Goal: Task Accomplishment & Management: Use online tool/utility

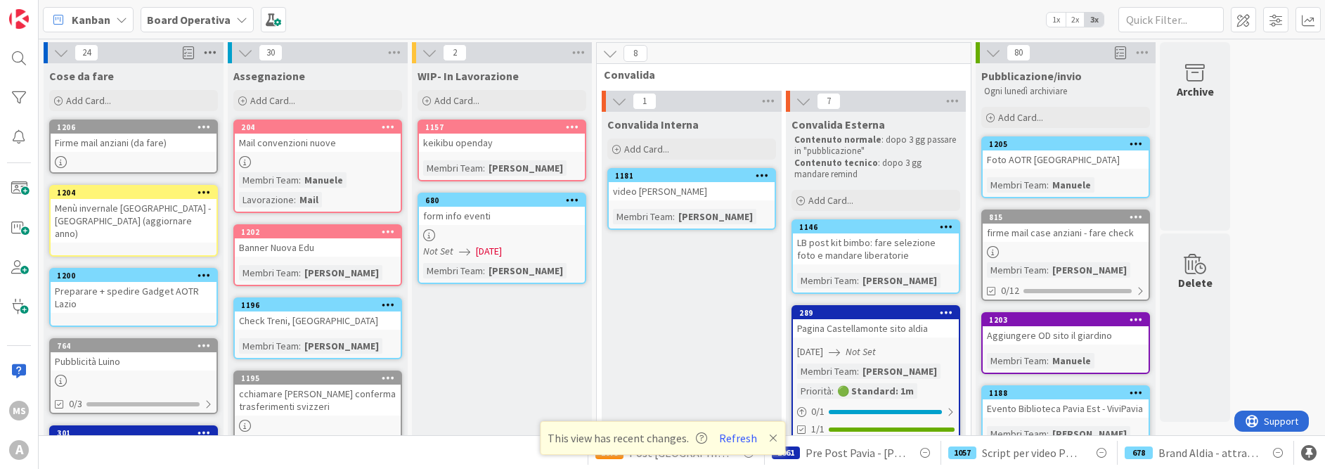
click at [208, 51] on icon at bounding box center [210, 52] width 18 height 21
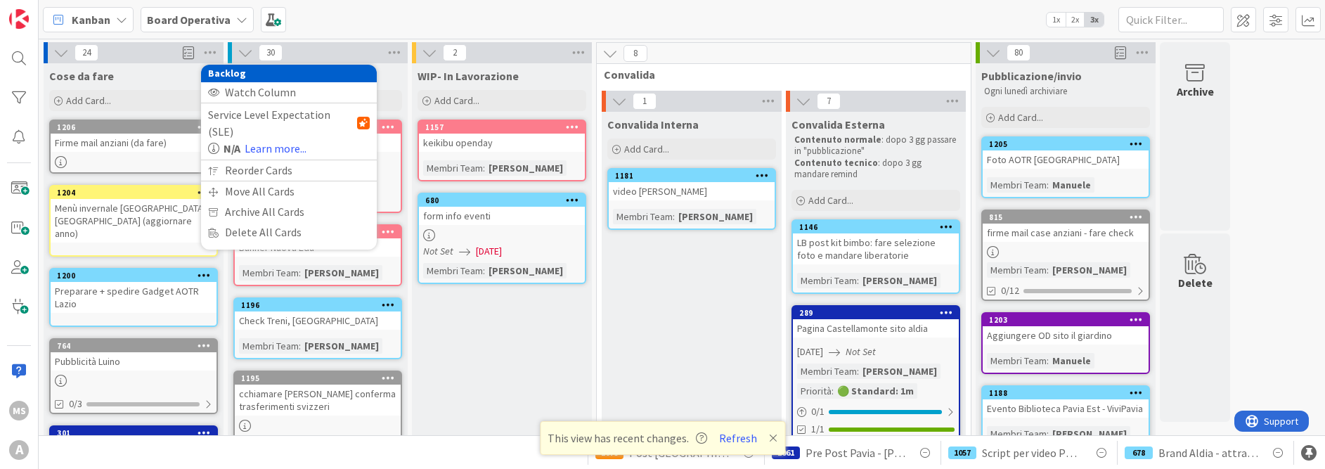
click at [316, 24] on div "Kanban Board Operativa 1x 2x 3x" at bounding box center [682, 19] width 1286 height 39
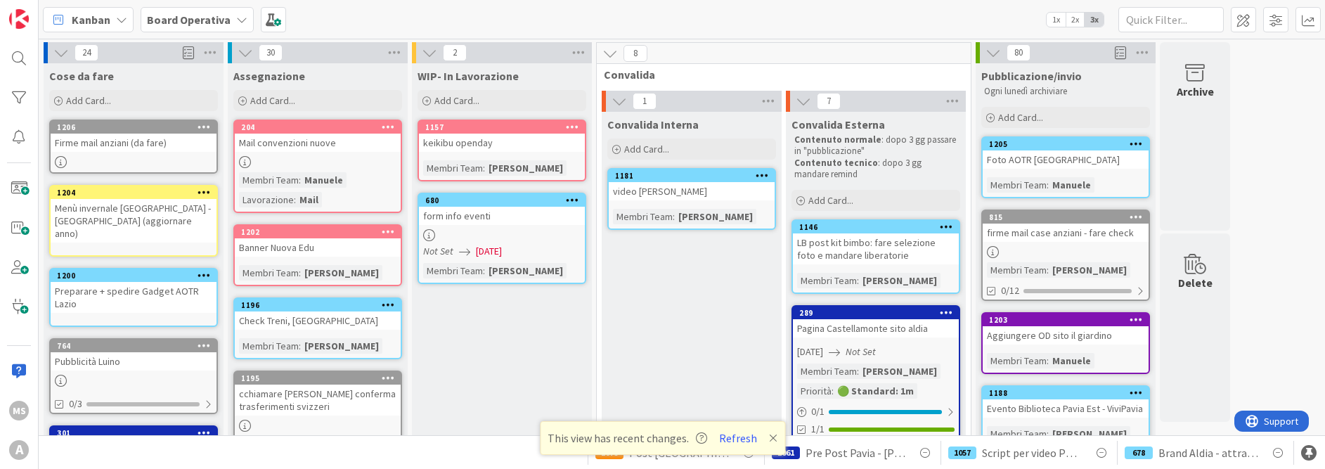
click at [123, 18] on icon at bounding box center [121, 19] width 11 height 11
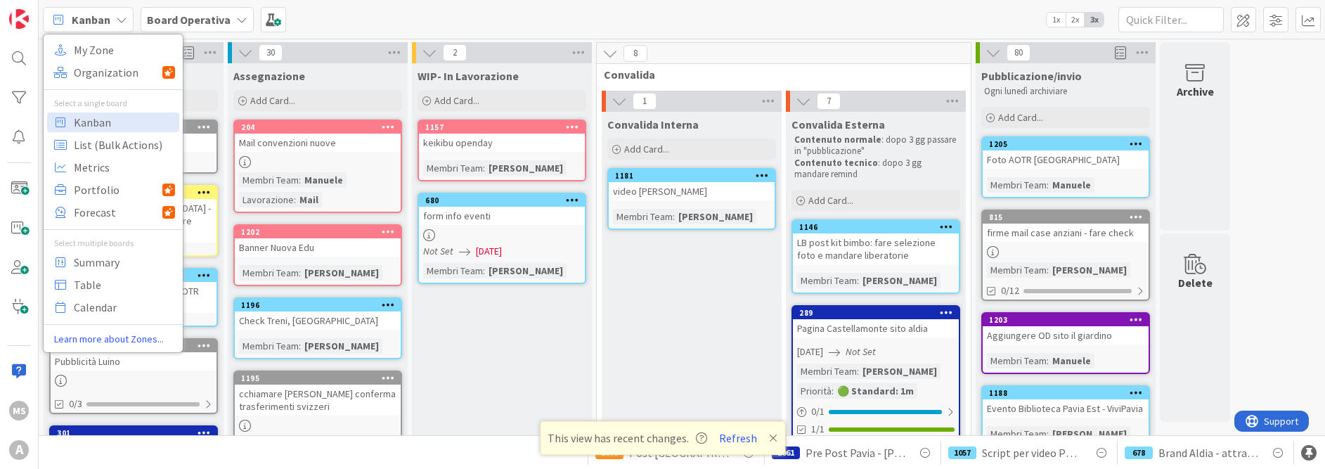
click at [123, 18] on icon at bounding box center [121, 19] width 11 height 11
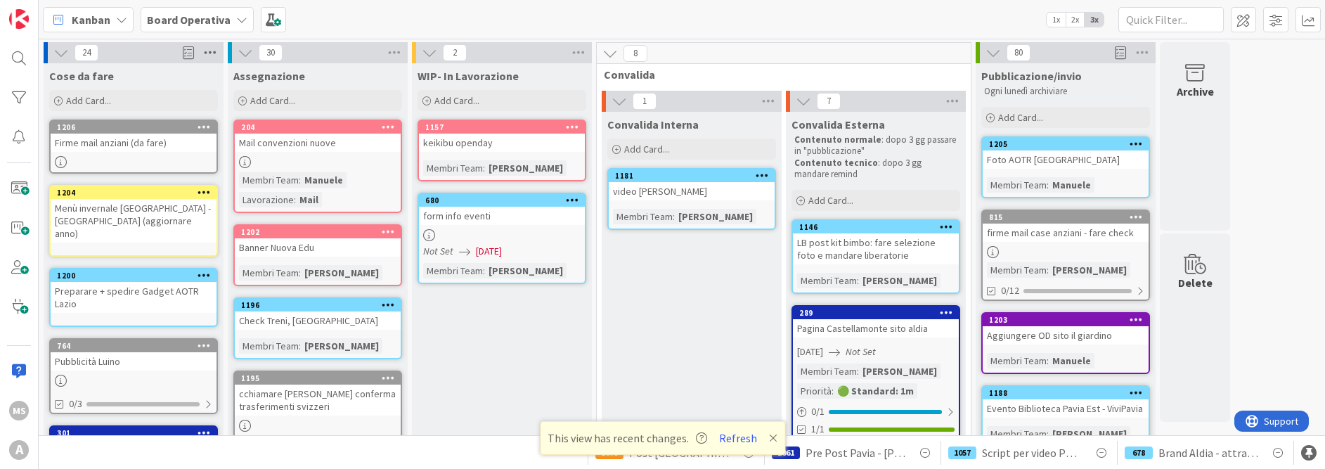
click at [217, 50] on icon at bounding box center [210, 52] width 18 height 21
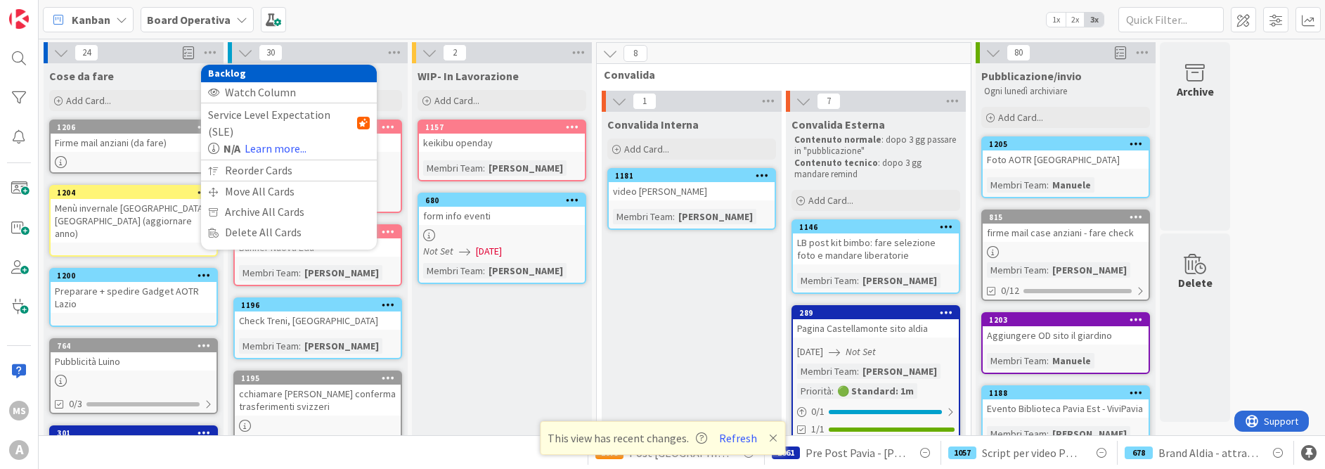
click at [358, 11] on div "Kanban My Zone Organization Select a single board Kanban List (Bulk Actions) Me…" at bounding box center [682, 19] width 1286 height 39
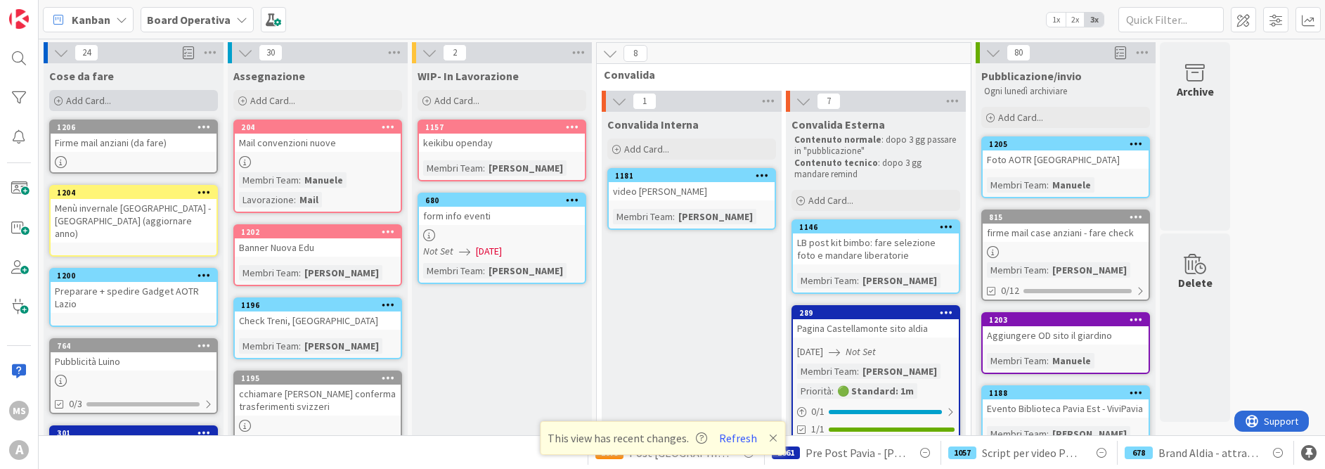
click at [114, 97] on div "Add Card..." at bounding box center [133, 100] width 169 height 21
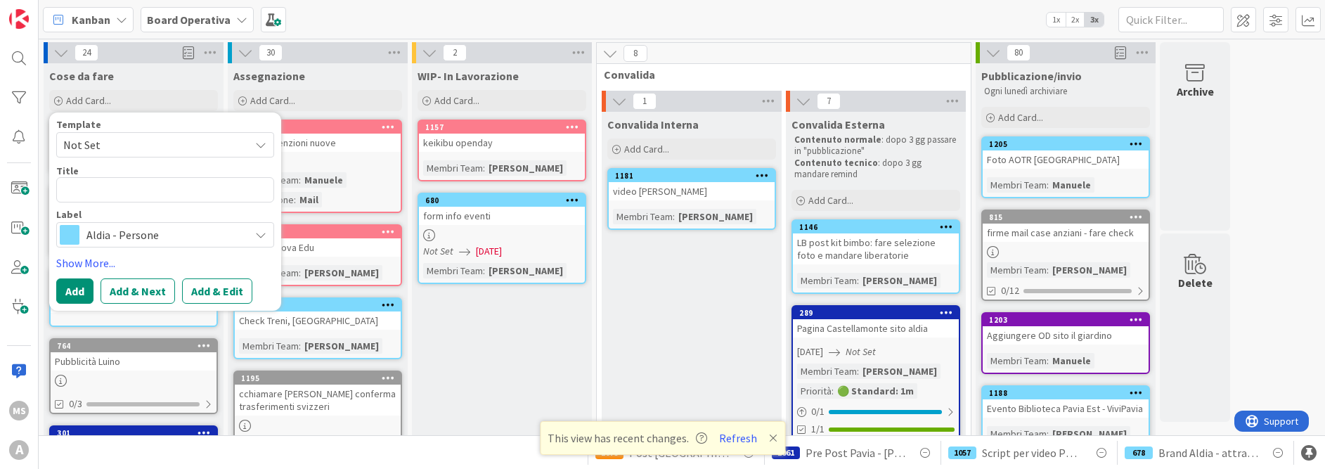
type textarea "x"
type textarea "p"
type textarea "x"
type textarea "po"
type textarea "x"
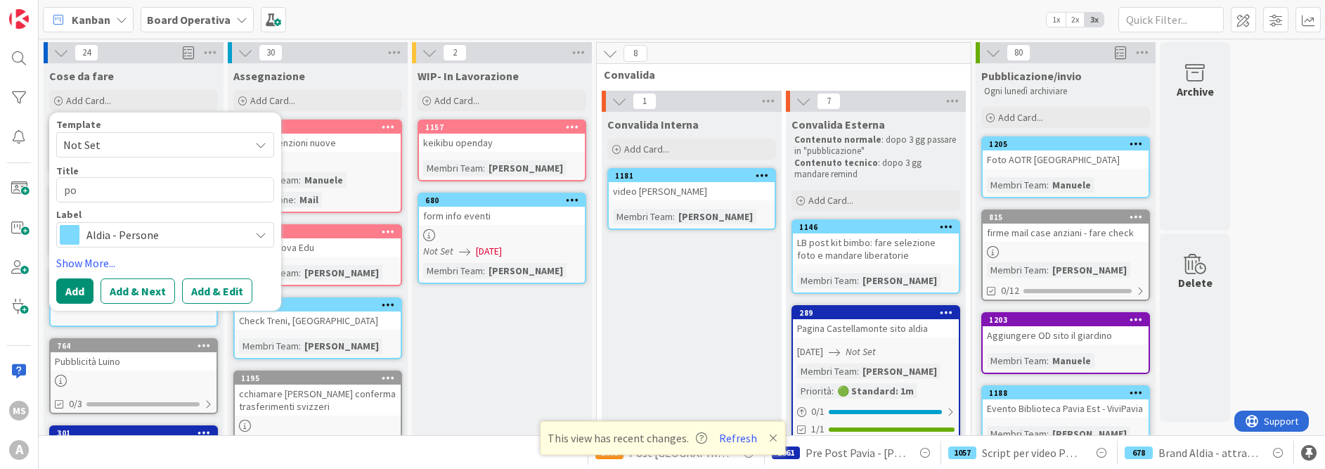
type textarea "pos"
type textarea "x"
type textarea "post"
type textarea "x"
type textarea "post"
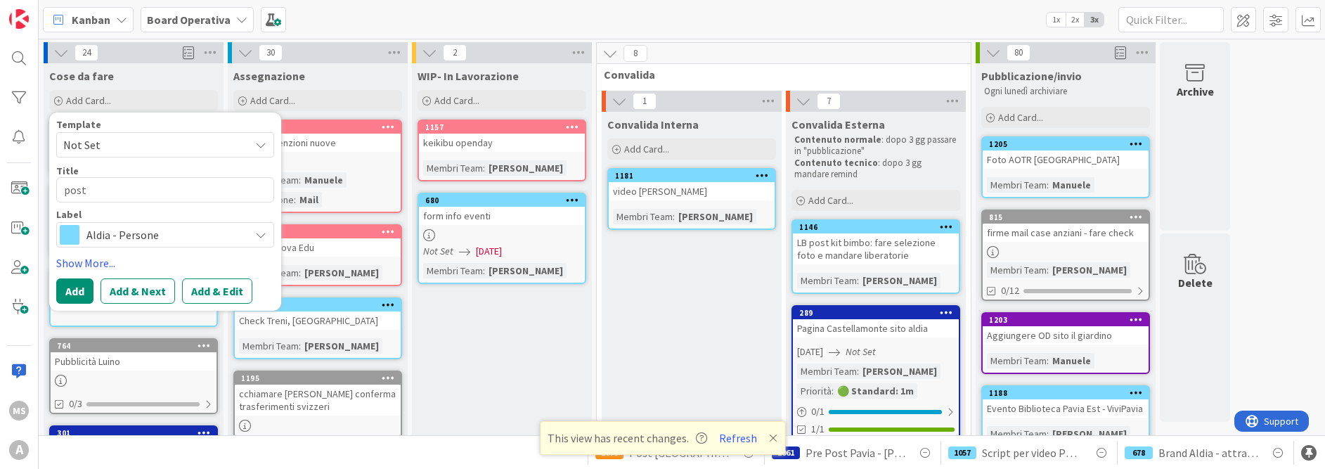
type textarea "x"
type textarea "post n"
type textarea "x"
type textarea "post ni"
type textarea "x"
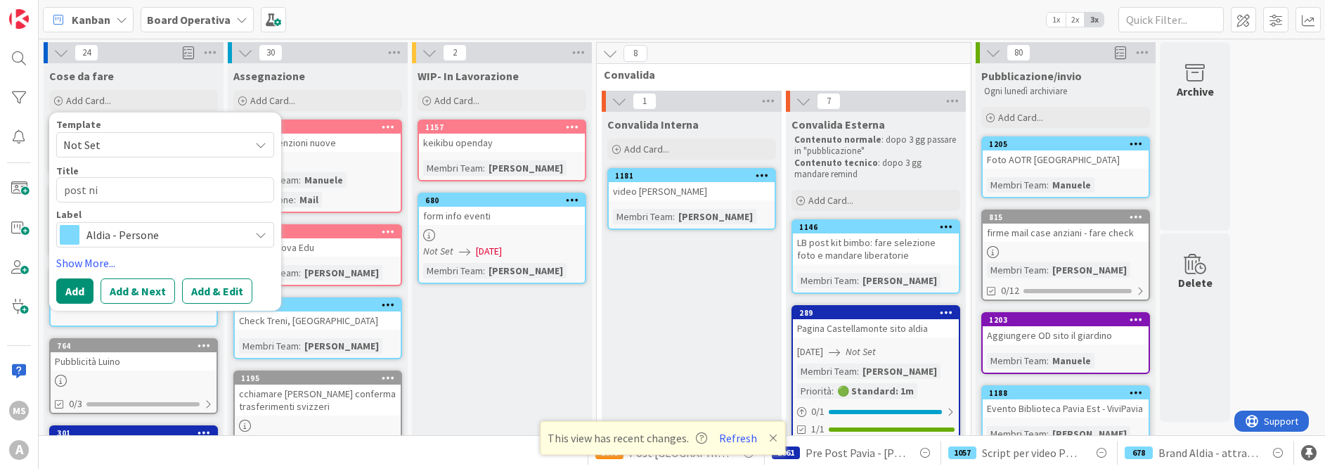
type textarea "post nid"
type textarea "x"
type textarea "post nido"
type textarea "x"
type textarea "post nido"
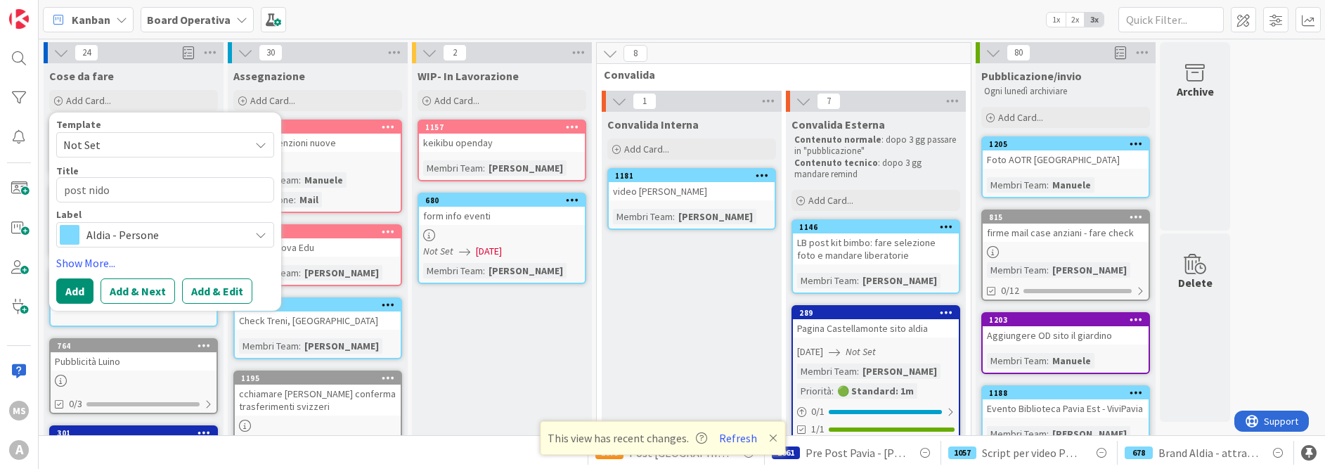
type textarea "x"
type textarea "post nido M"
type textarea "x"
type textarea "post nido Mo"
type textarea "x"
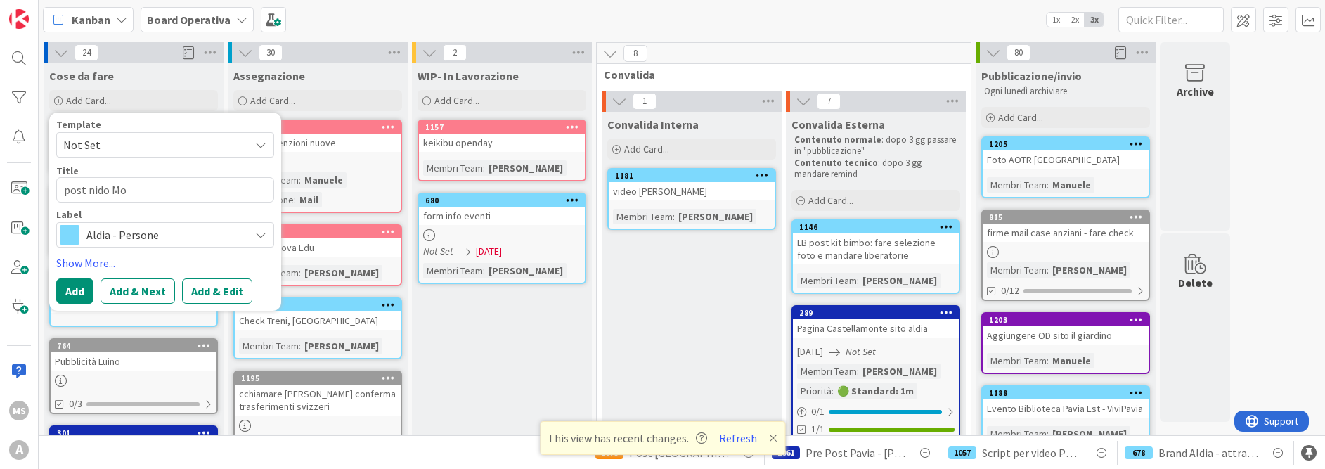
type textarea "post nido Mon"
type textarea "x"
type textarea "post nido Mont"
type textarea "x"
type textarea "post nido Monte"
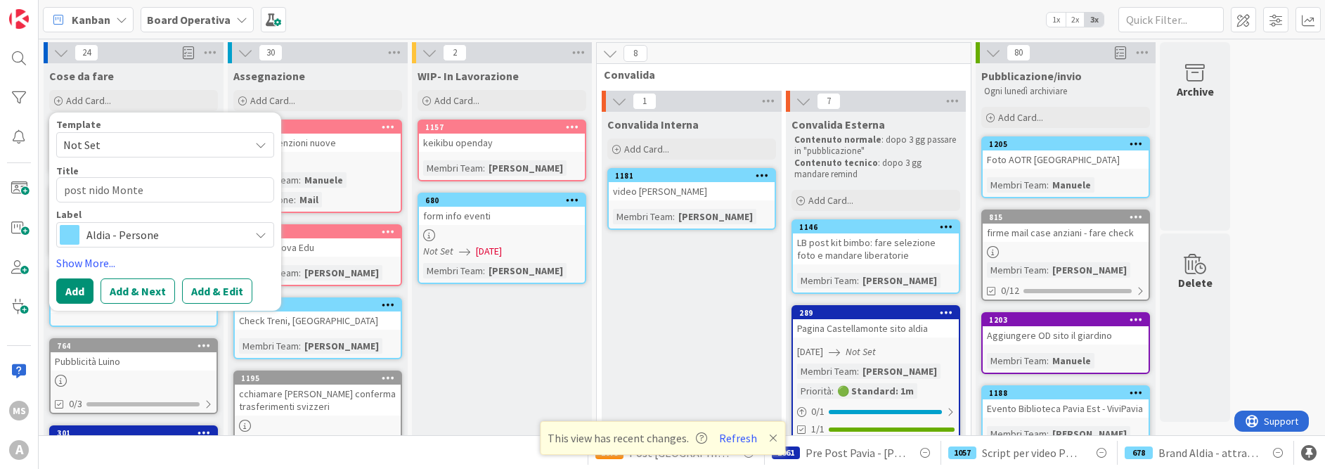
type textarea "x"
type textarea "post nido Montes"
type textarea "x"
type textarea "post nido Montess"
type textarea "x"
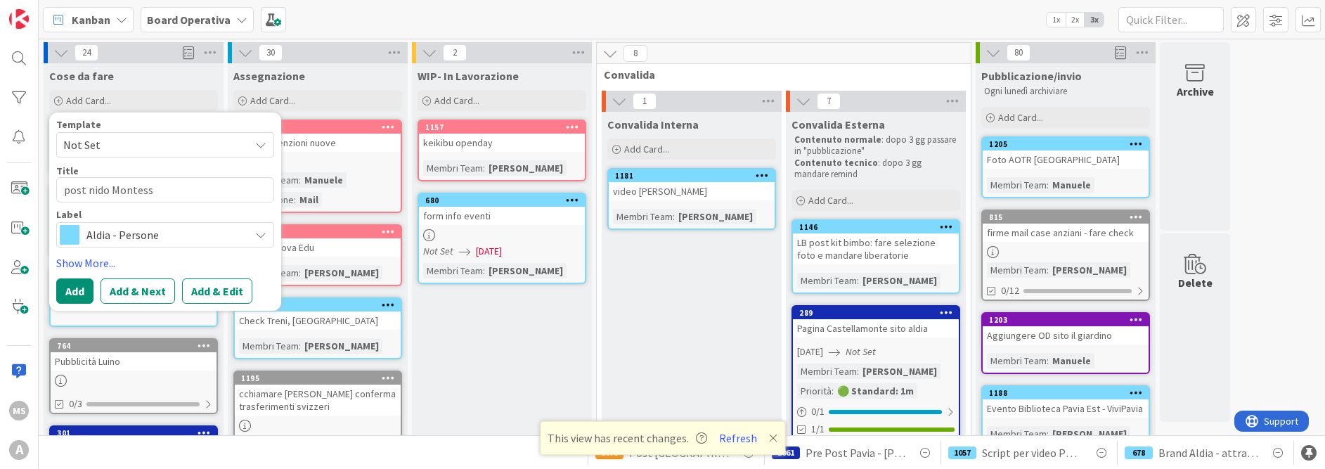
type textarea "post nido Montesso"
type textarea "x"
type textarea "post nido Montessor"
type textarea "x"
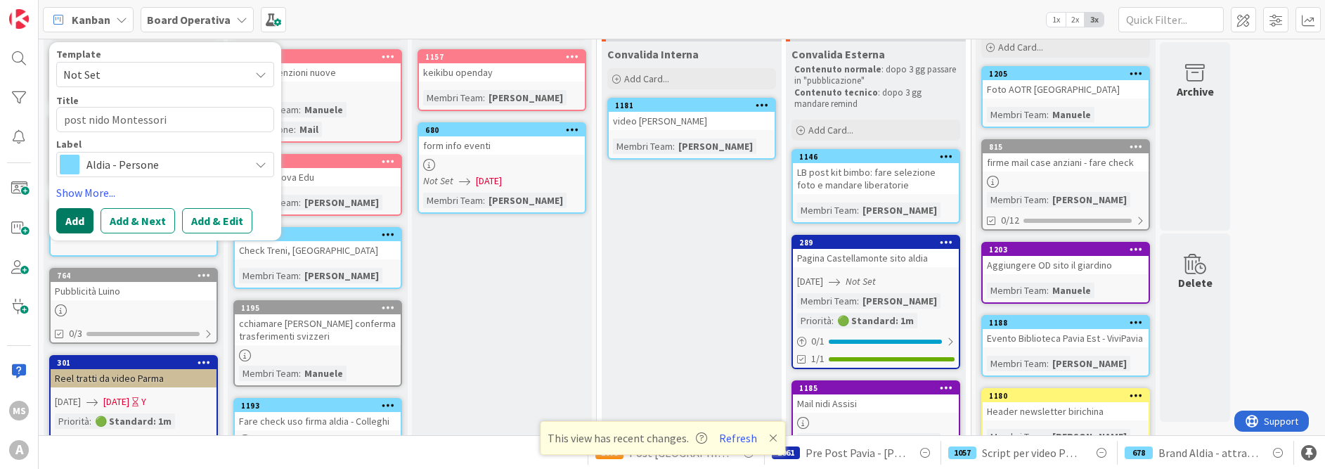
type textarea "post nido Montessori"
click at [72, 222] on button "Add" at bounding box center [74, 220] width 37 height 25
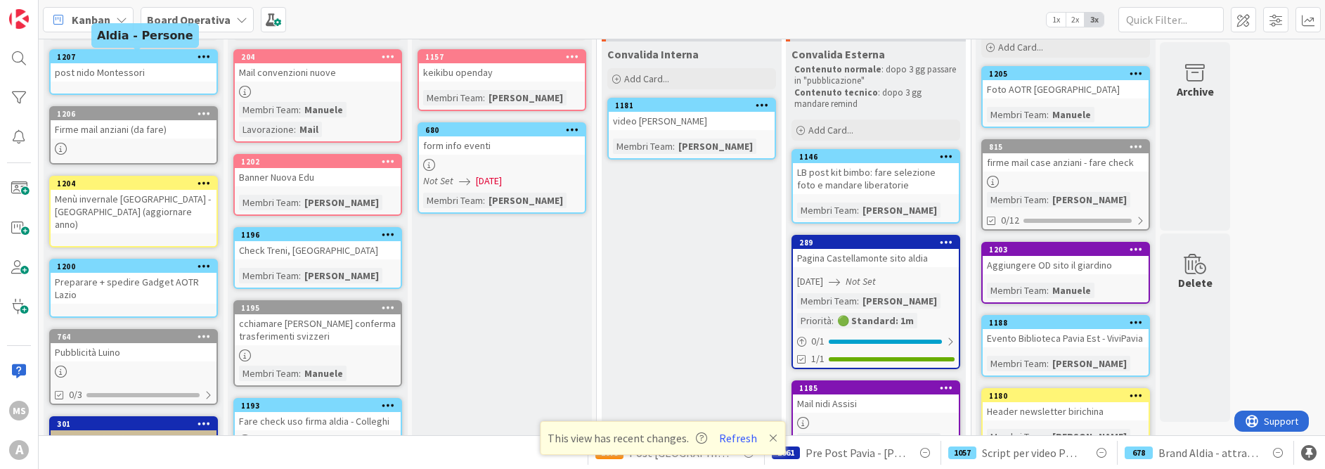
scroll to position [0, 0]
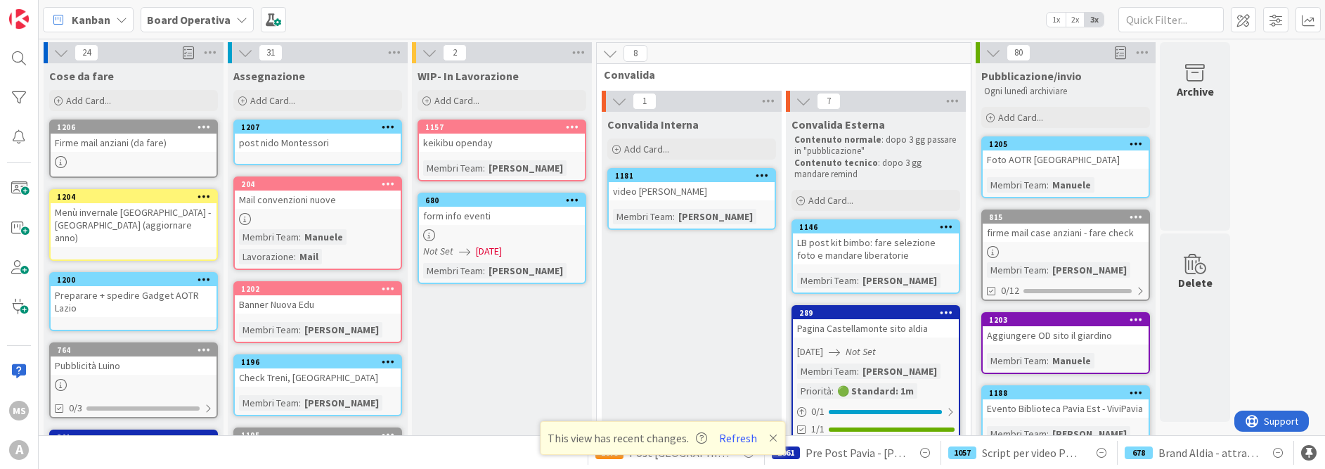
click at [308, 135] on div "post nido Montessori" at bounding box center [318, 143] width 166 height 18
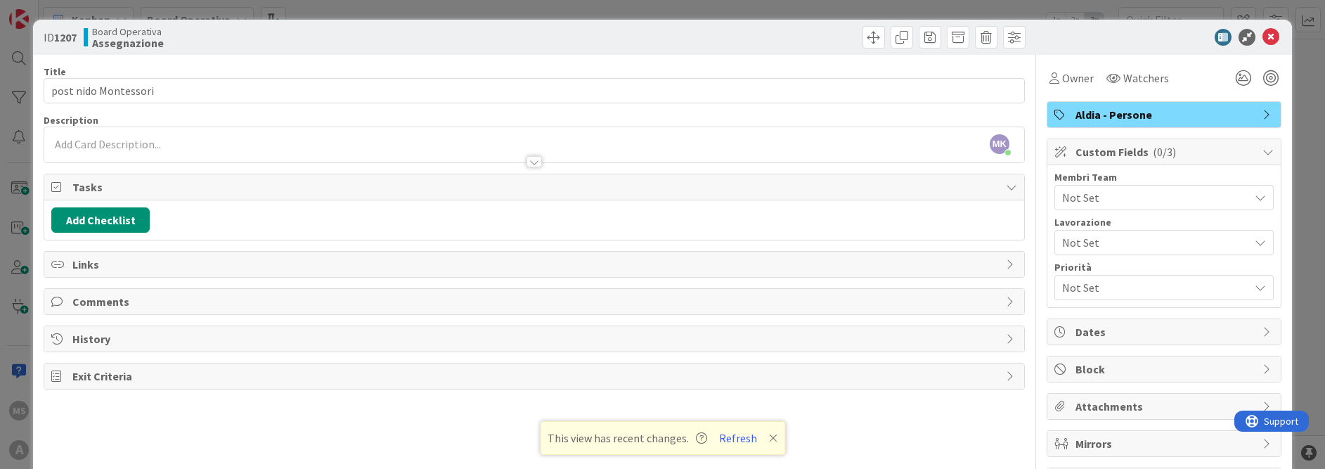
click at [1115, 198] on span "Not Set" at bounding box center [1155, 197] width 187 height 17
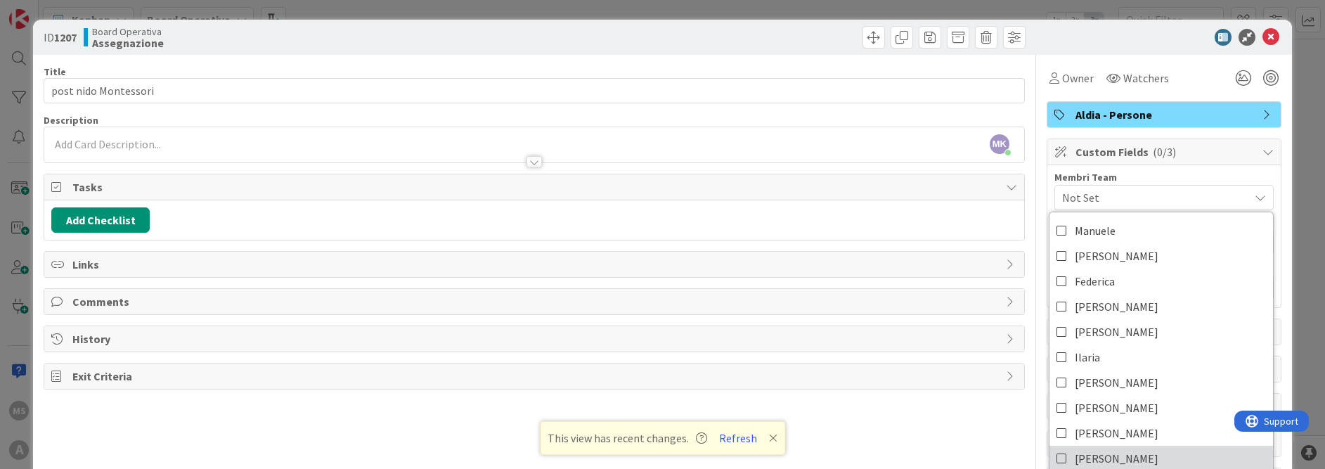
click at [1098, 455] on link "[PERSON_NAME]" at bounding box center [1160, 458] width 223 height 25
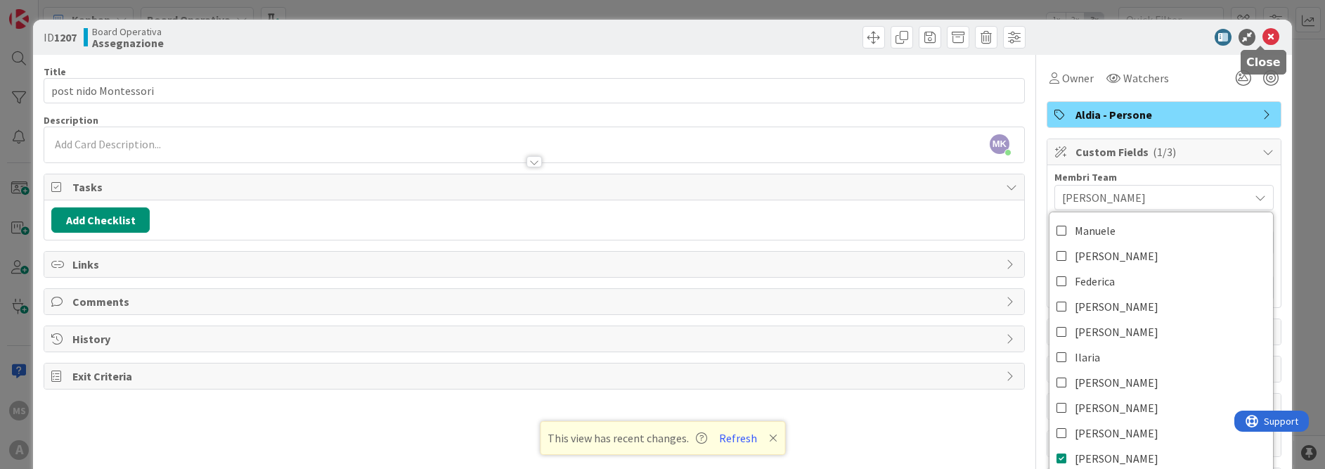
click at [1262, 38] on icon at bounding box center [1270, 37] width 17 height 17
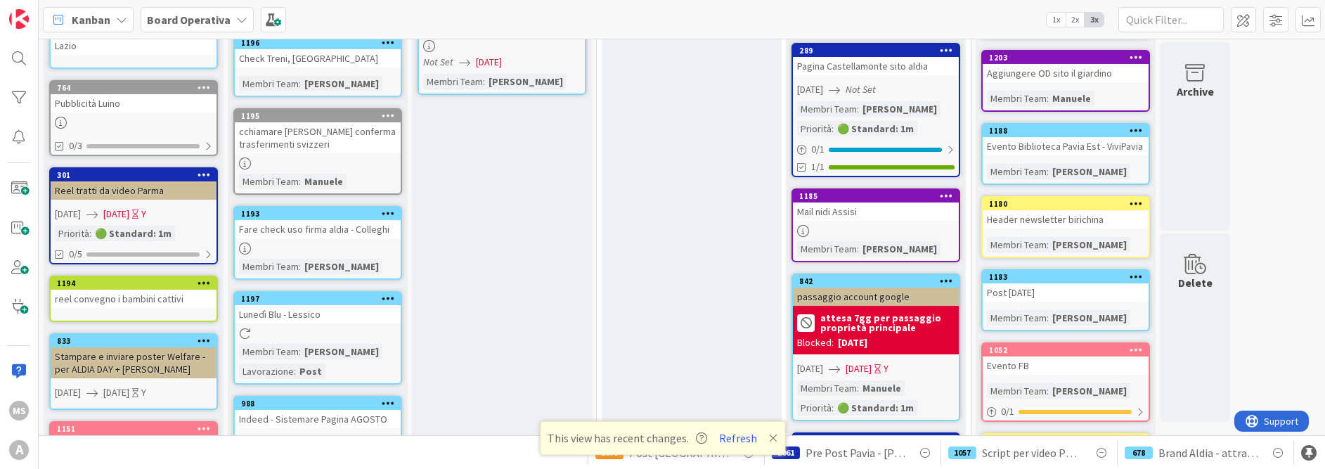
scroll to position [281, 0]
